Goal: Task Accomplishment & Management: Use online tool/utility

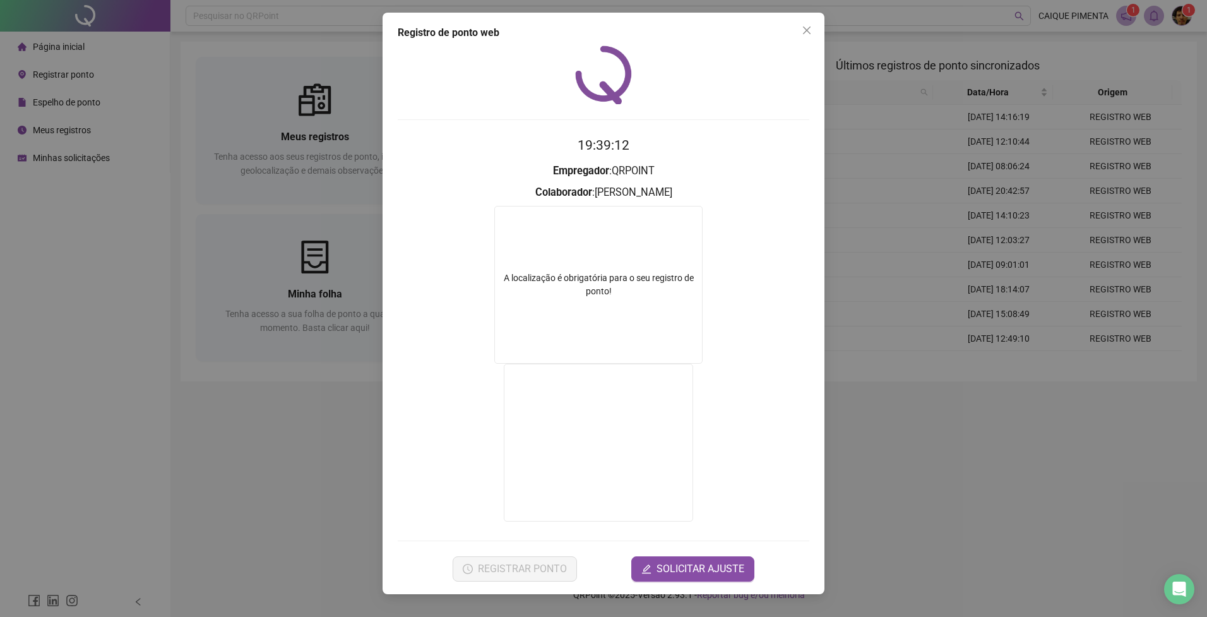
drag, startPoint x: 801, startPoint y: 32, endPoint x: 784, endPoint y: 37, distance: 17.2
click at [801, 32] on span "Close" at bounding box center [806, 30] width 20 height 10
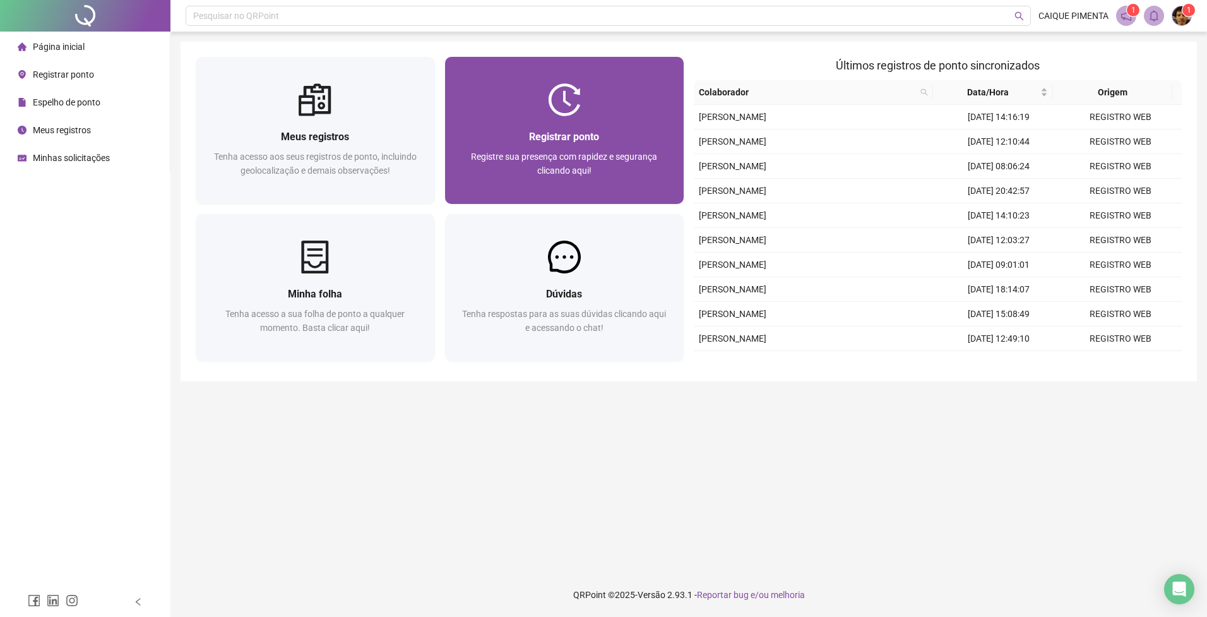
click at [593, 178] on div "Registre sua presença com rapidez e segurança clicando aqui!" at bounding box center [564, 171] width 209 height 42
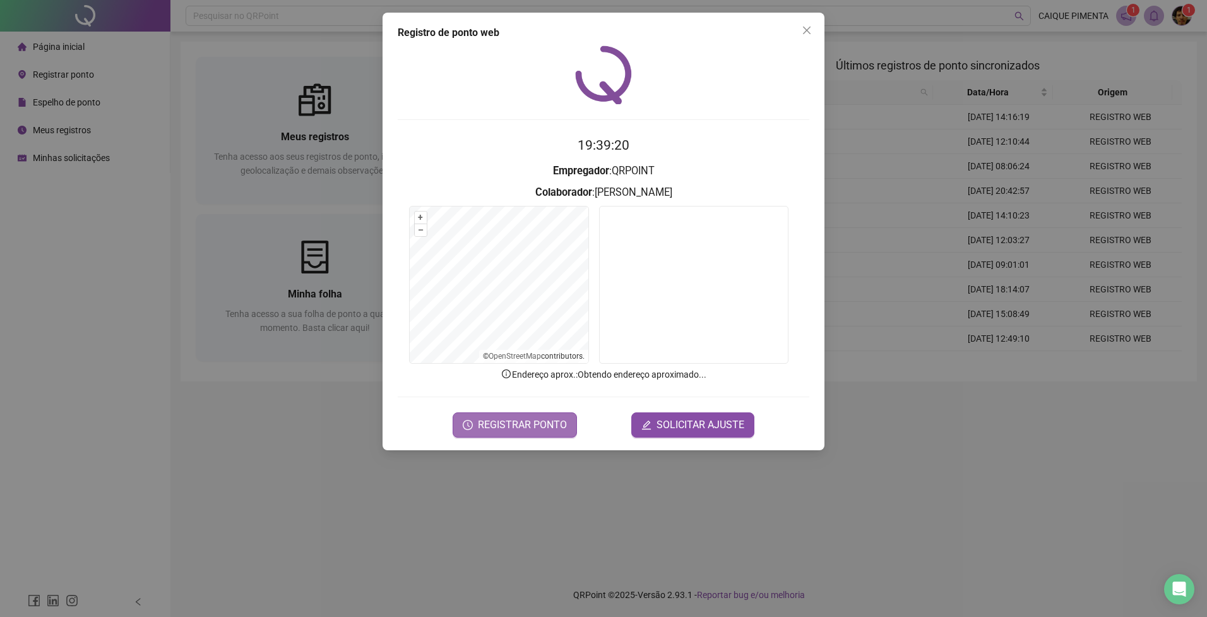
click at [518, 422] on span "REGISTRAR PONTO" at bounding box center [522, 424] width 89 height 15
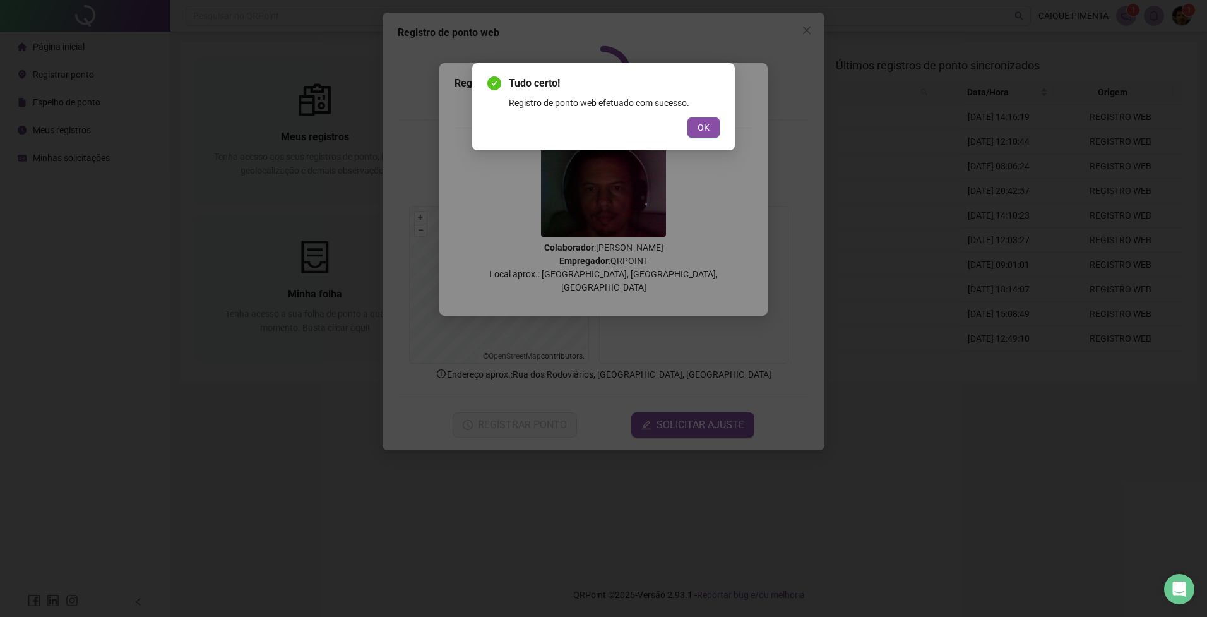
click at [709, 122] on button "OK" at bounding box center [703, 127] width 32 height 20
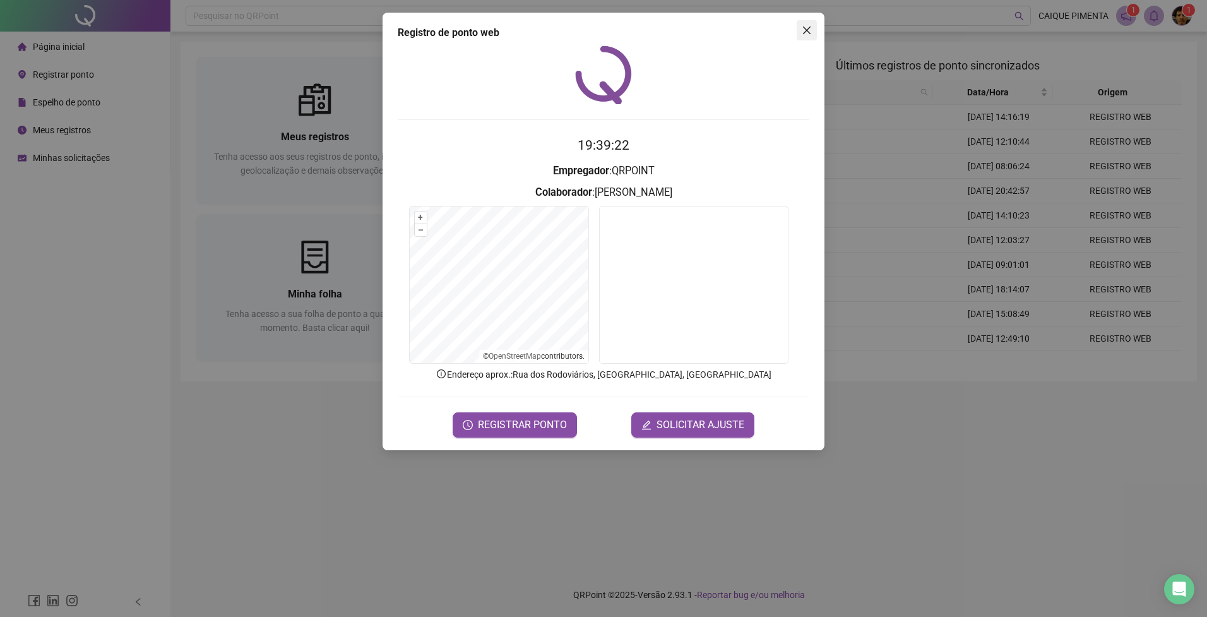
click at [808, 35] on icon "close" at bounding box center [807, 30] width 10 height 10
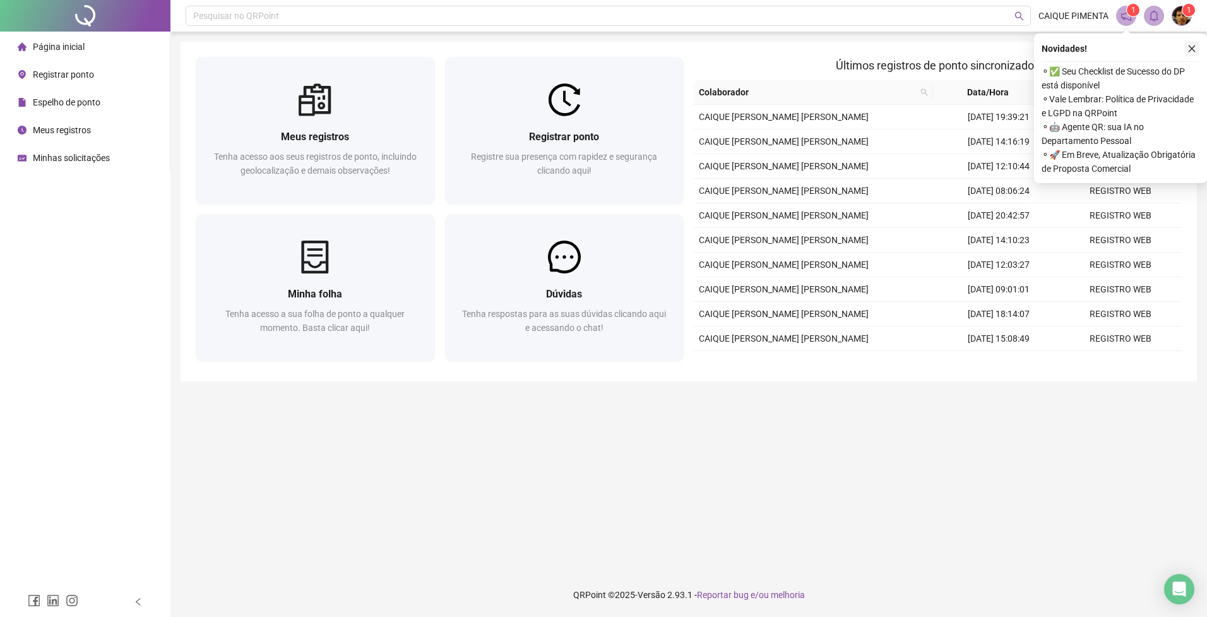
click at [1191, 45] on icon "close" at bounding box center [1191, 48] width 9 height 9
